Goal: Navigation & Orientation: Find specific page/section

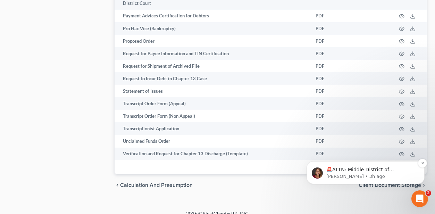
click at [393, 168] on p "🚨ATTN: Middle District of [US_STATE] The court has added a new Credit Counselin…" at bounding box center [371, 169] width 90 height 7
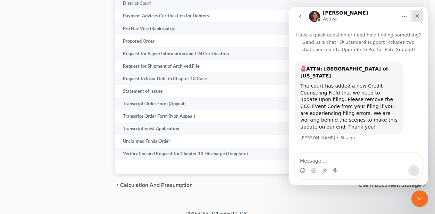
click at [414, 14] on icon "Close" at bounding box center [417, 16] width 6 height 6
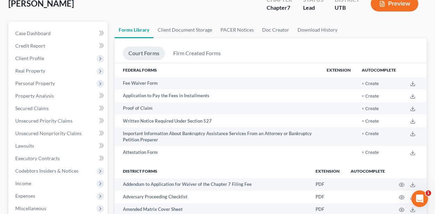
scroll to position [30, 0]
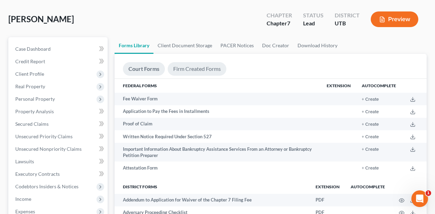
click at [211, 69] on link "Firm Created Forms" at bounding box center [197, 69] width 59 height 14
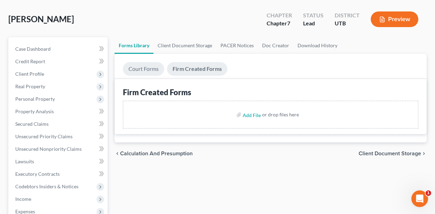
click at [139, 67] on link "Court Forms" at bounding box center [143, 69] width 41 height 14
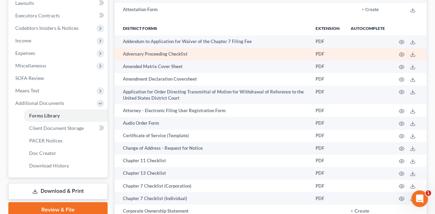
scroll to position [203, 0]
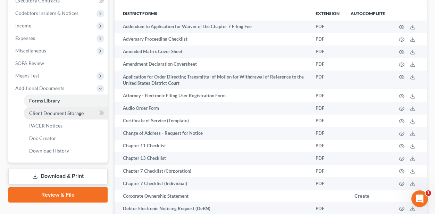
click at [46, 110] on span "Client Document Storage" at bounding box center [56, 113] width 55 height 6
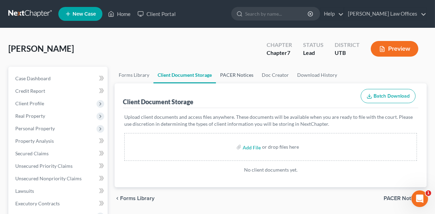
click at [239, 75] on link "PACER Notices" at bounding box center [237, 75] width 42 height 17
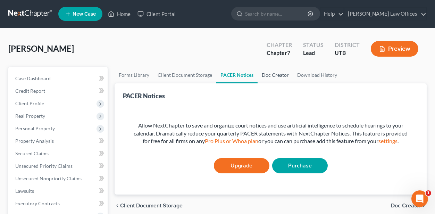
click at [262, 72] on link "Doc Creator" at bounding box center [275, 75] width 35 height 17
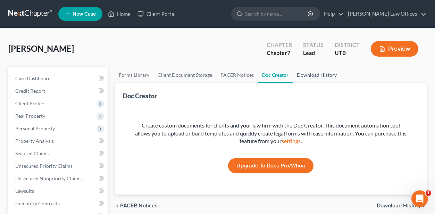
click at [303, 75] on link "Download History" at bounding box center [317, 75] width 48 height 17
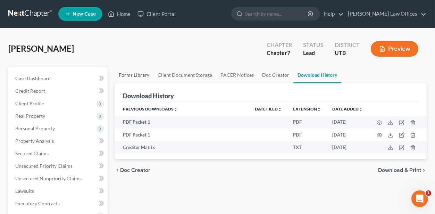
click at [135, 77] on link "Forms Library" at bounding box center [134, 75] width 39 height 17
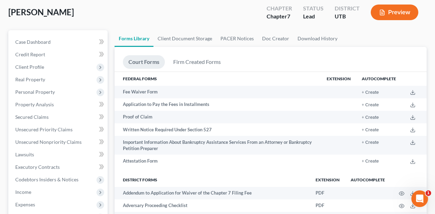
scroll to position [35, 0]
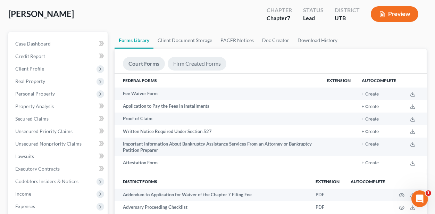
click at [198, 60] on link "Firm Created Forms" at bounding box center [197, 64] width 59 height 14
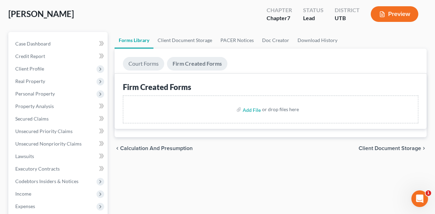
click at [138, 66] on link "Court Forms" at bounding box center [143, 64] width 41 height 14
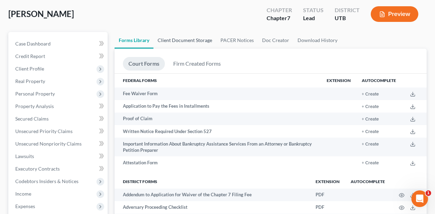
click at [187, 42] on link "Client Document Storage" at bounding box center [184, 40] width 63 height 17
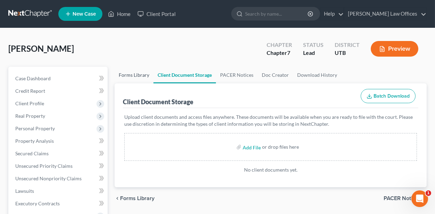
click at [150, 71] on link "Forms Library" at bounding box center [134, 75] width 39 height 17
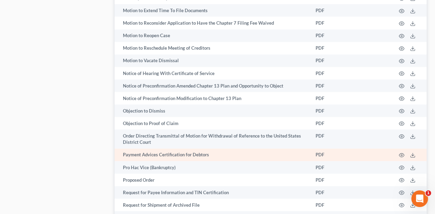
scroll to position [654, 0]
